Goal: Contribute content

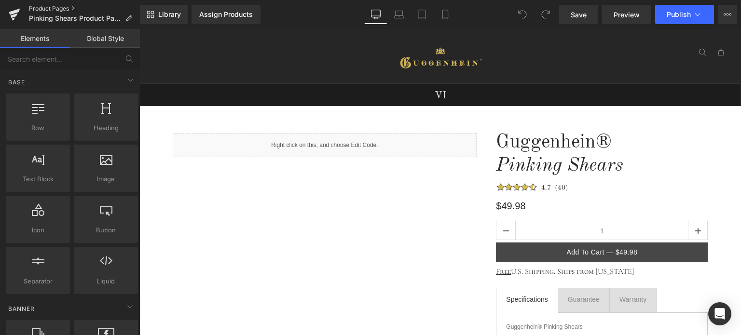
click at [52, 8] on link "Product Pages" at bounding box center [84, 9] width 111 height 8
click at [448, 13] on icon at bounding box center [445, 15] width 10 height 10
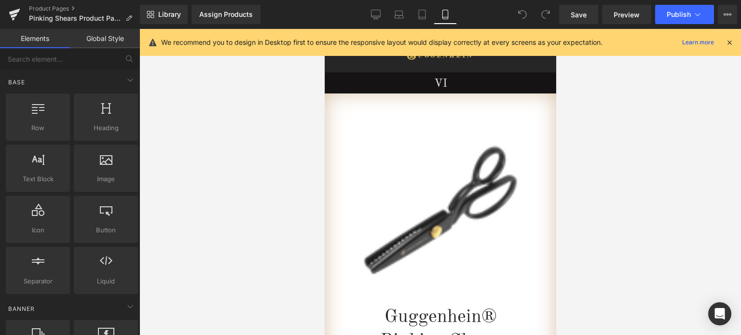
click at [728, 42] on icon at bounding box center [729, 42] width 9 height 9
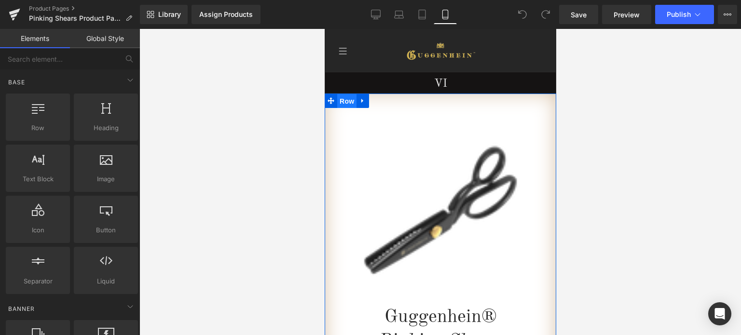
click at [345, 101] on span "Row" at bounding box center [346, 101] width 19 height 14
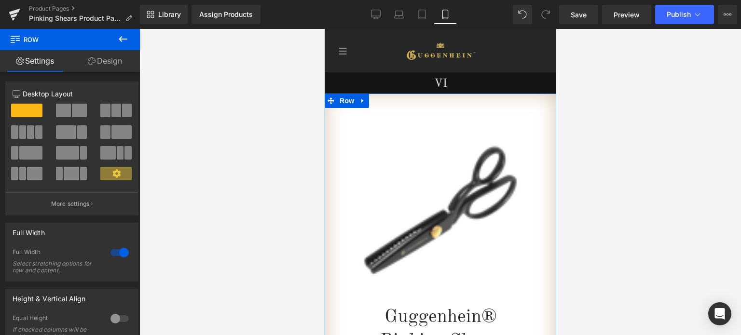
drag, startPoint x: 110, startPoint y: 62, endPoint x: 59, endPoint y: 126, distance: 82.1
click at [110, 62] on link "Design" at bounding box center [105, 61] width 70 height 22
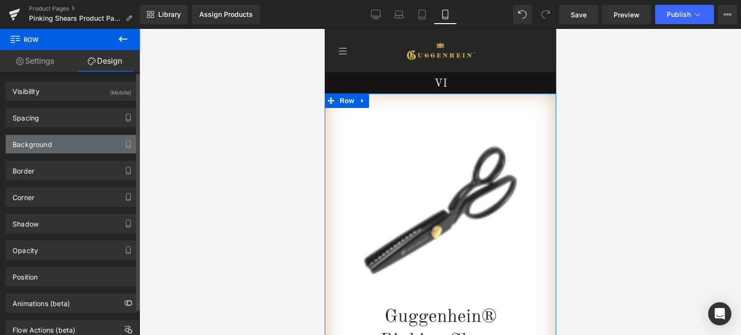
click at [60, 141] on div "Background" at bounding box center [72, 144] width 132 height 18
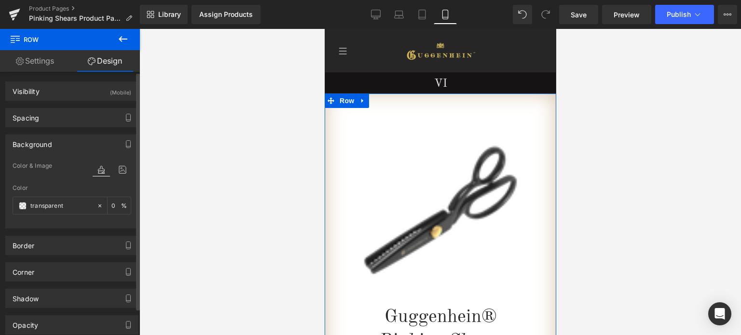
drag, startPoint x: 115, startPoint y: 173, endPoint x: 116, endPoint y: 163, distance: 10.2
click at [115, 173] on icon at bounding box center [122, 170] width 17 height 13
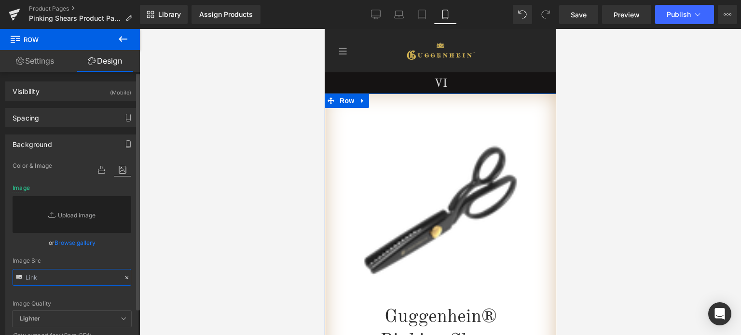
click at [51, 277] on input "text" at bounding box center [72, 277] width 119 height 17
paste input "https://cdn.shopify.com/s/files/1/0566/0963/6442/files/1_a5c48a9a-cc7e-4f98-929…"
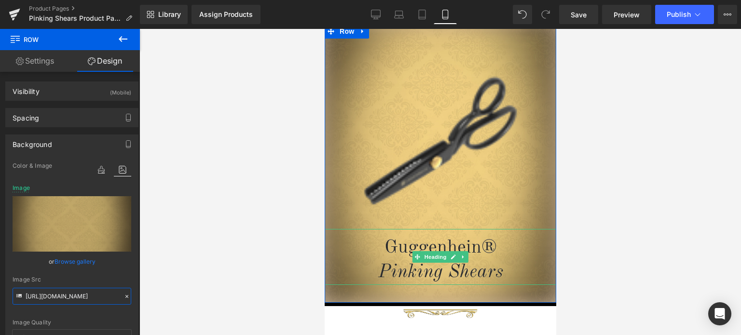
scroll to position [48, 0]
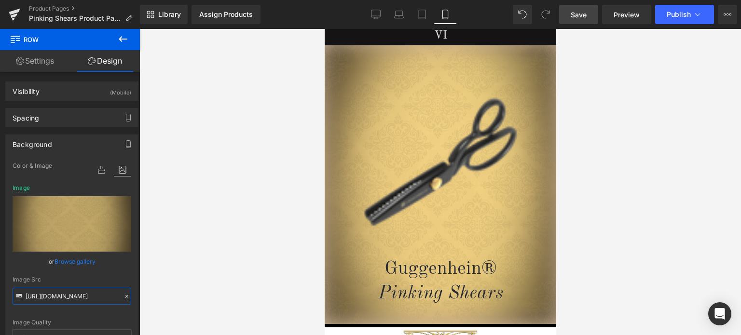
type input "https://cdn.shopify.com/s/files/1/0566/0963/6442/files/1_a5c48a9a-cc7e-4f98-929…"
click at [583, 13] on span "Save" at bounding box center [579, 15] width 16 height 10
click at [587, 19] on span "Save" at bounding box center [579, 15] width 16 height 10
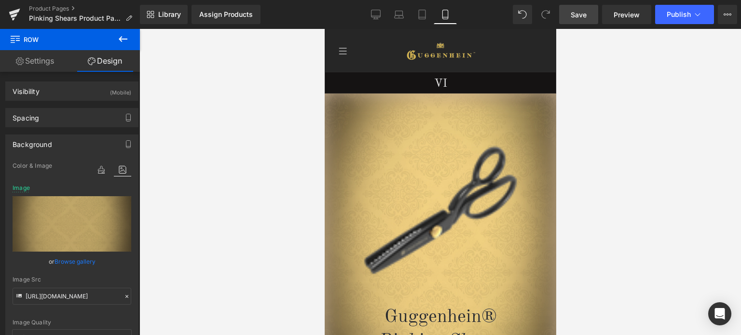
click at [581, 13] on span "Save" at bounding box center [579, 15] width 16 height 10
click at [584, 16] on span "Save" at bounding box center [579, 15] width 16 height 10
click at [579, 15] on span "Save" at bounding box center [579, 15] width 16 height 10
click at [626, 15] on span "Preview" at bounding box center [627, 15] width 26 height 10
click at [437, 217] on span "Image" at bounding box center [440, 216] width 20 height 12
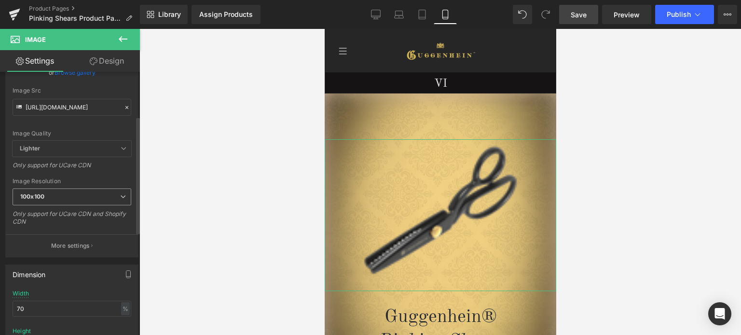
scroll to position [100, 0]
click at [96, 199] on span "100x100" at bounding box center [72, 196] width 119 height 17
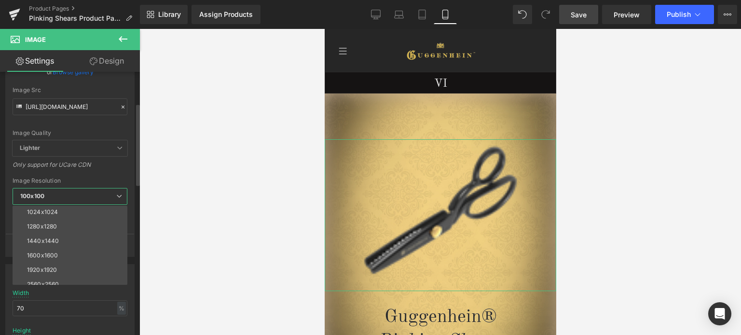
scroll to position [138, 0]
click at [60, 274] on li "3000x3000" at bounding box center [72, 278] width 119 height 14
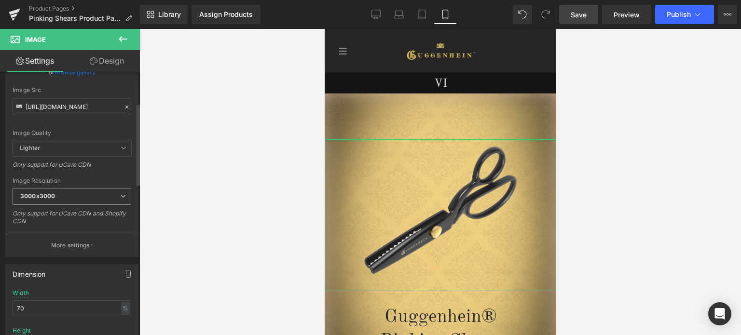
type input "https://cdn.shopify.com/s/files/1/0566/0963/6442/files/1-1_b2e7a9f5-56fc-4561-b…"
click at [582, 14] on span "Save" at bounding box center [579, 15] width 16 height 10
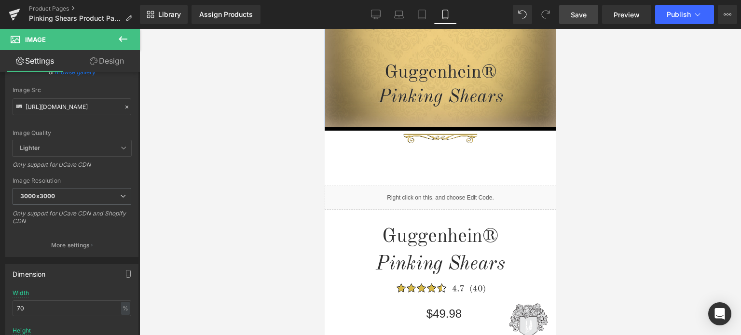
scroll to position [255, 0]
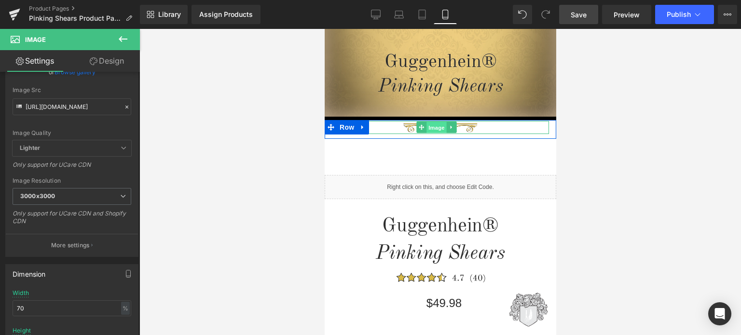
click at [438, 129] on span "Image" at bounding box center [436, 128] width 20 height 12
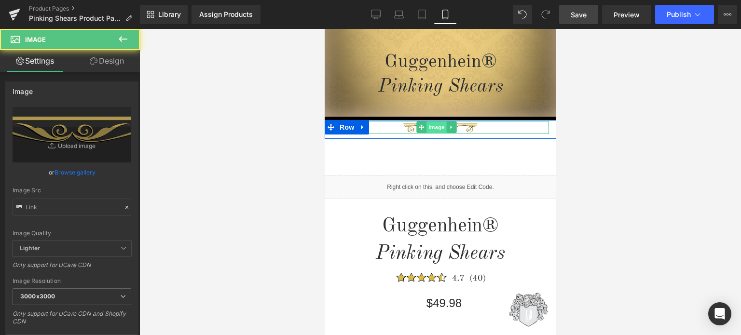
type input "https://cdn.shopify.com/s/files/1/0566/0963/6442/files/4_f3b9d63c-9b08-43c1-bba…"
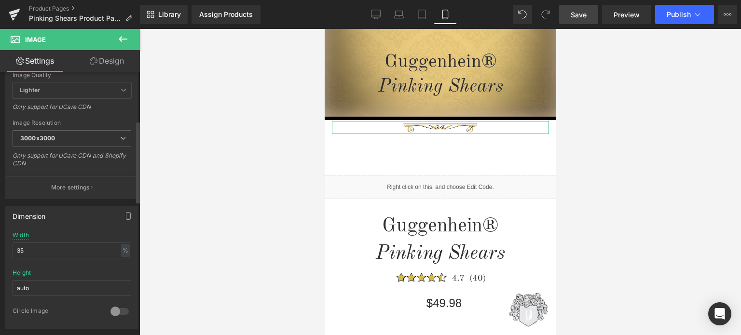
scroll to position [161, 0]
drag, startPoint x: 19, startPoint y: 243, endPoint x: 14, endPoint y: 246, distance: 5.8
click at [14, 246] on input "35" at bounding box center [72, 248] width 119 height 16
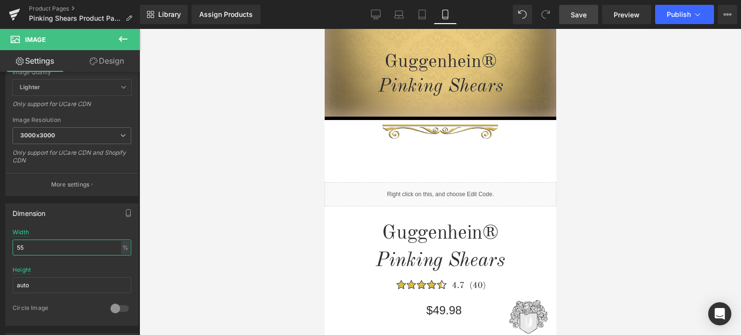
type input "55"
click at [584, 14] on span "Save" at bounding box center [579, 15] width 16 height 10
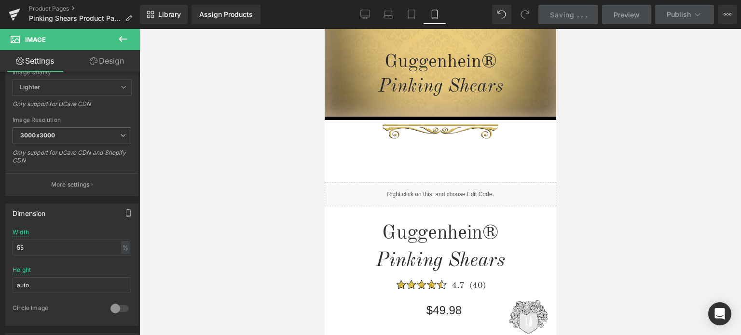
click at [584, 14] on div "Saving . . ." at bounding box center [568, 15] width 37 height 10
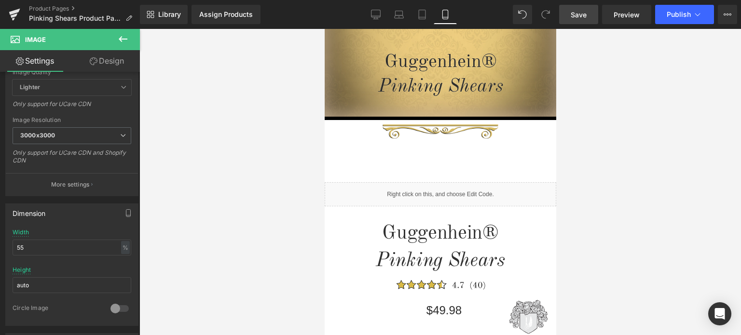
click at [585, 15] on span "Save" at bounding box center [579, 15] width 16 height 10
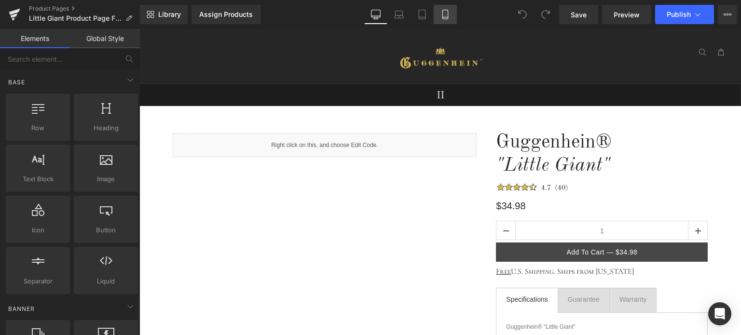
click at [448, 12] on icon at bounding box center [444, 14] width 5 height 9
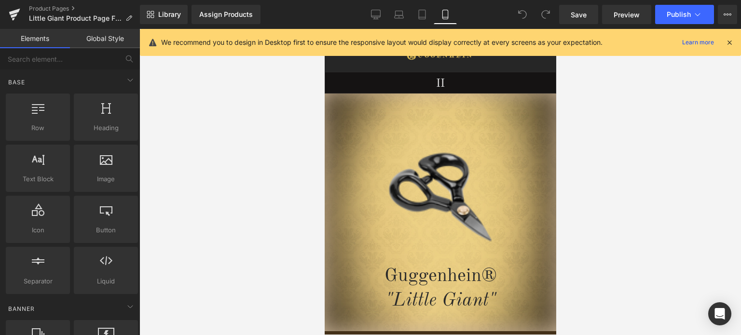
click at [730, 42] on icon at bounding box center [729, 42] width 9 height 9
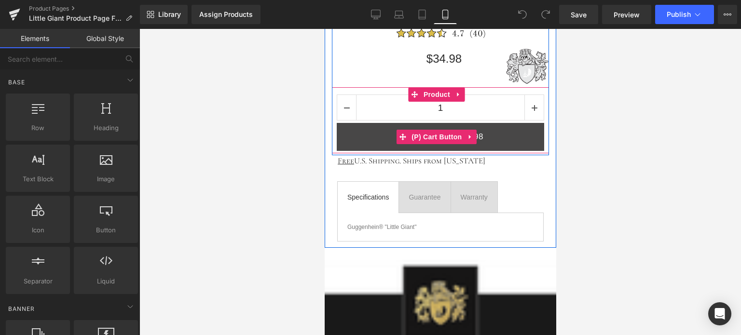
scroll to position [531, 0]
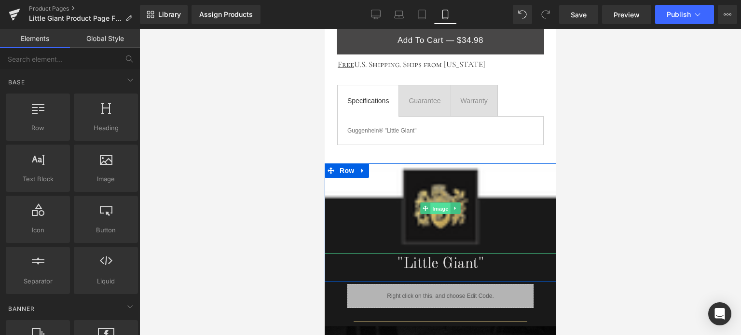
click at [436, 205] on span "Image" at bounding box center [440, 209] width 20 height 12
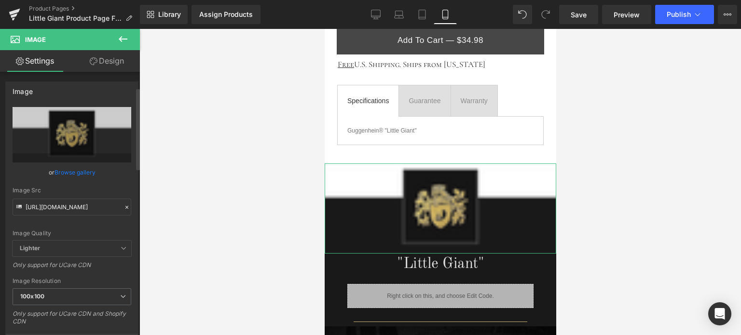
scroll to position [96, 0]
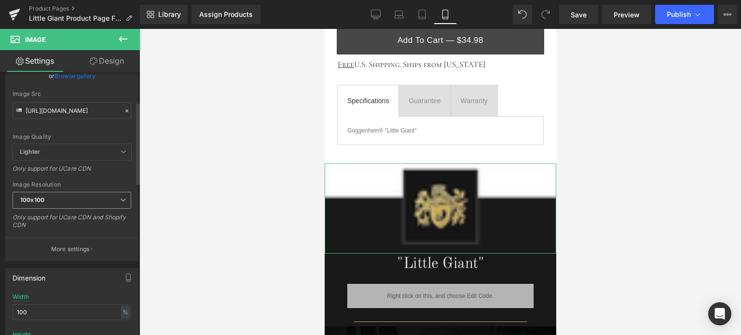
click at [65, 200] on span "100x100" at bounding box center [72, 200] width 119 height 17
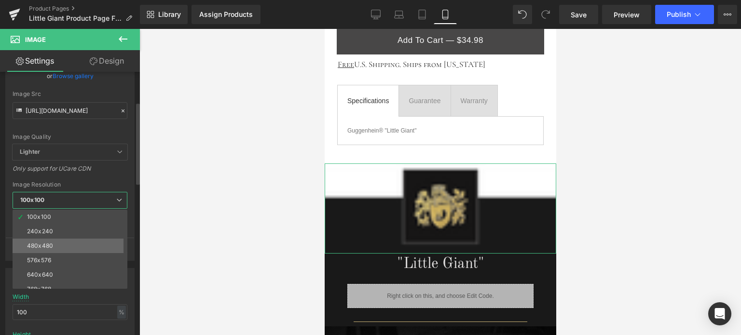
scroll to position [138, 0]
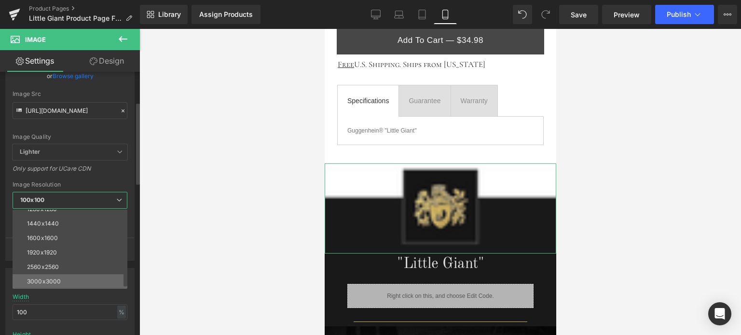
click at [63, 277] on li "3000x3000" at bounding box center [72, 282] width 119 height 14
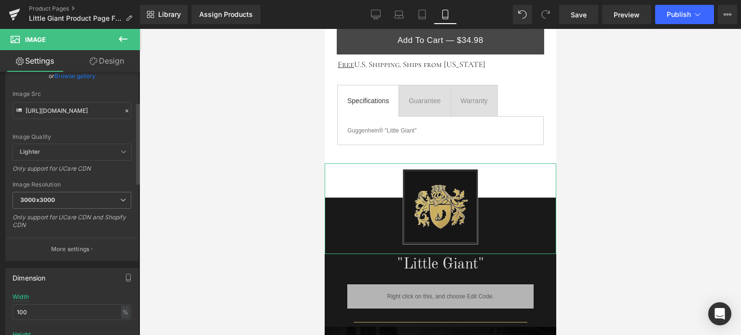
type input "[URL][DOMAIN_NAME]"
click at [585, 14] on span "Save" at bounding box center [579, 15] width 16 height 10
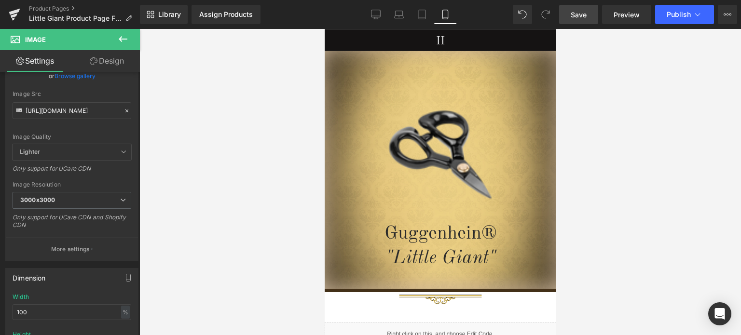
scroll to position [0, 0]
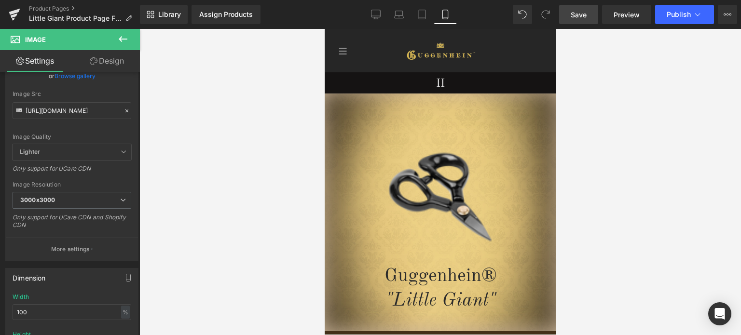
click at [583, 12] on span "Save" at bounding box center [579, 15] width 16 height 10
drag, startPoint x: 552, startPoint y: 54, endPoint x: 888, endPoint y: 67, distance: 336.0
click at [584, 10] on span "Save" at bounding box center [579, 15] width 16 height 10
click at [591, 13] on link "Save" at bounding box center [578, 14] width 39 height 19
click at [583, 12] on span "Save" at bounding box center [579, 15] width 16 height 10
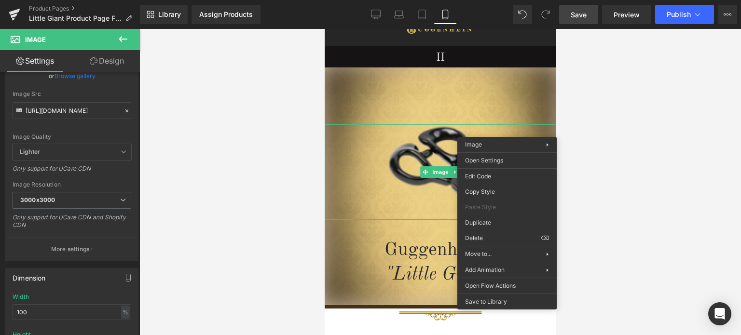
scroll to position [27, 0]
click at [616, 92] on div at bounding box center [440, 182] width 602 height 306
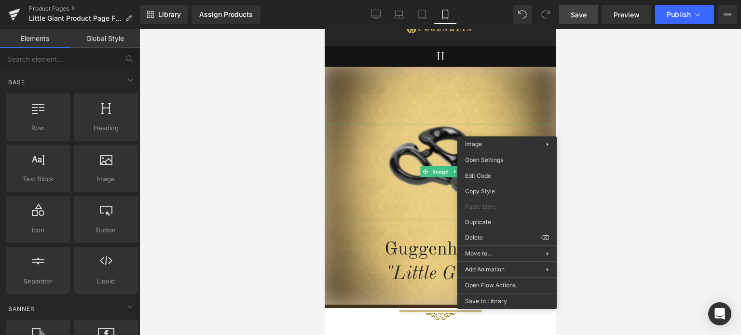
click at [508, 55] on h1 "II" at bounding box center [440, 57] width 231 height 14
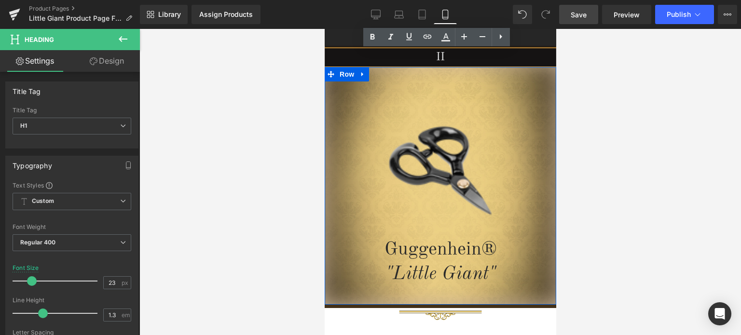
click at [489, 104] on div "Image Guggenhein® "Little Giant" Heading Row" at bounding box center [440, 188] width 232 height 242
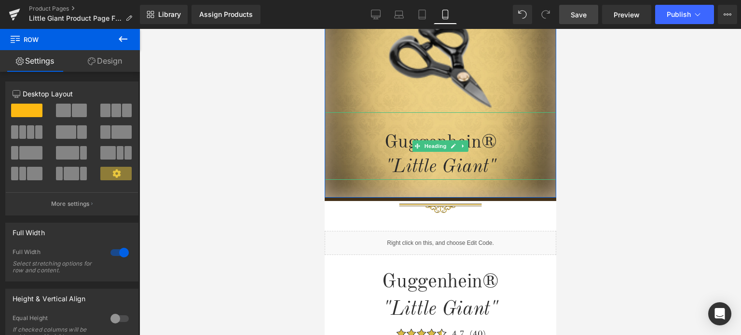
scroll to position [132, 0]
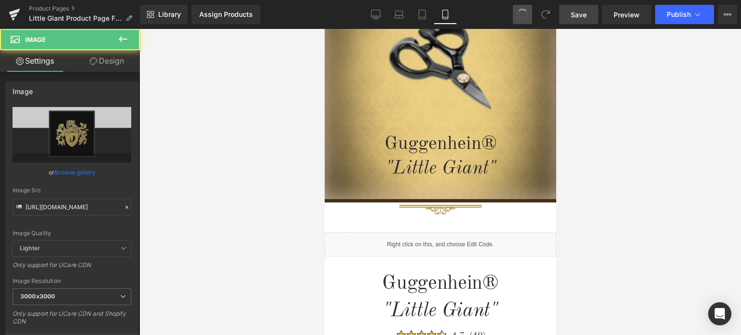
type input "[URL][DOMAIN_NAME]"
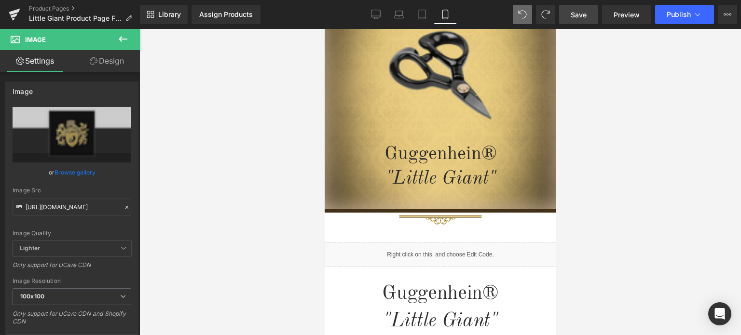
scroll to position [118, 0]
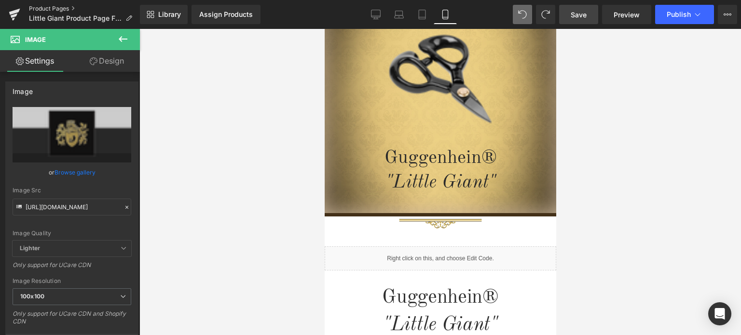
click at [54, 6] on link "Product Pages" at bounding box center [84, 9] width 111 height 8
